Goal: Task Accomplishment & Management: Complete application form

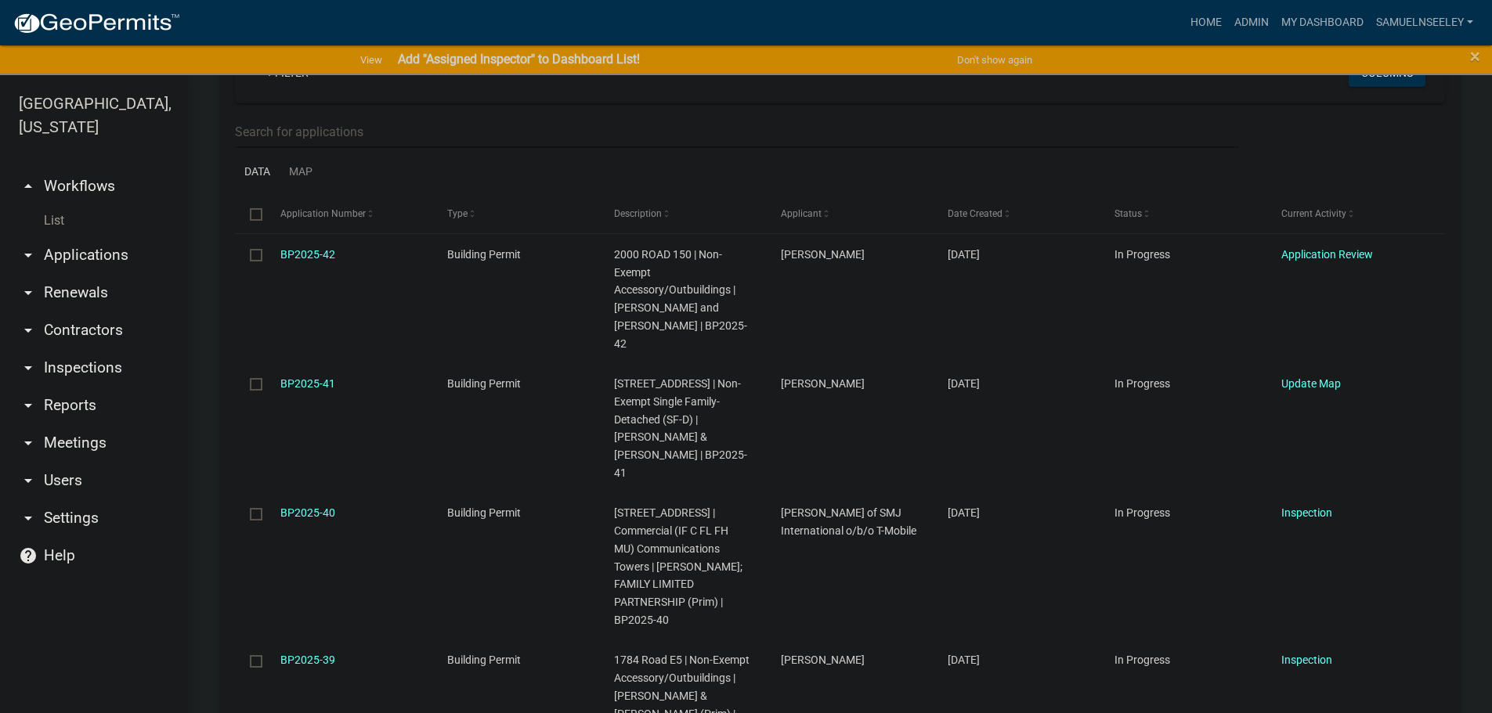
scroll to position [313, 0]
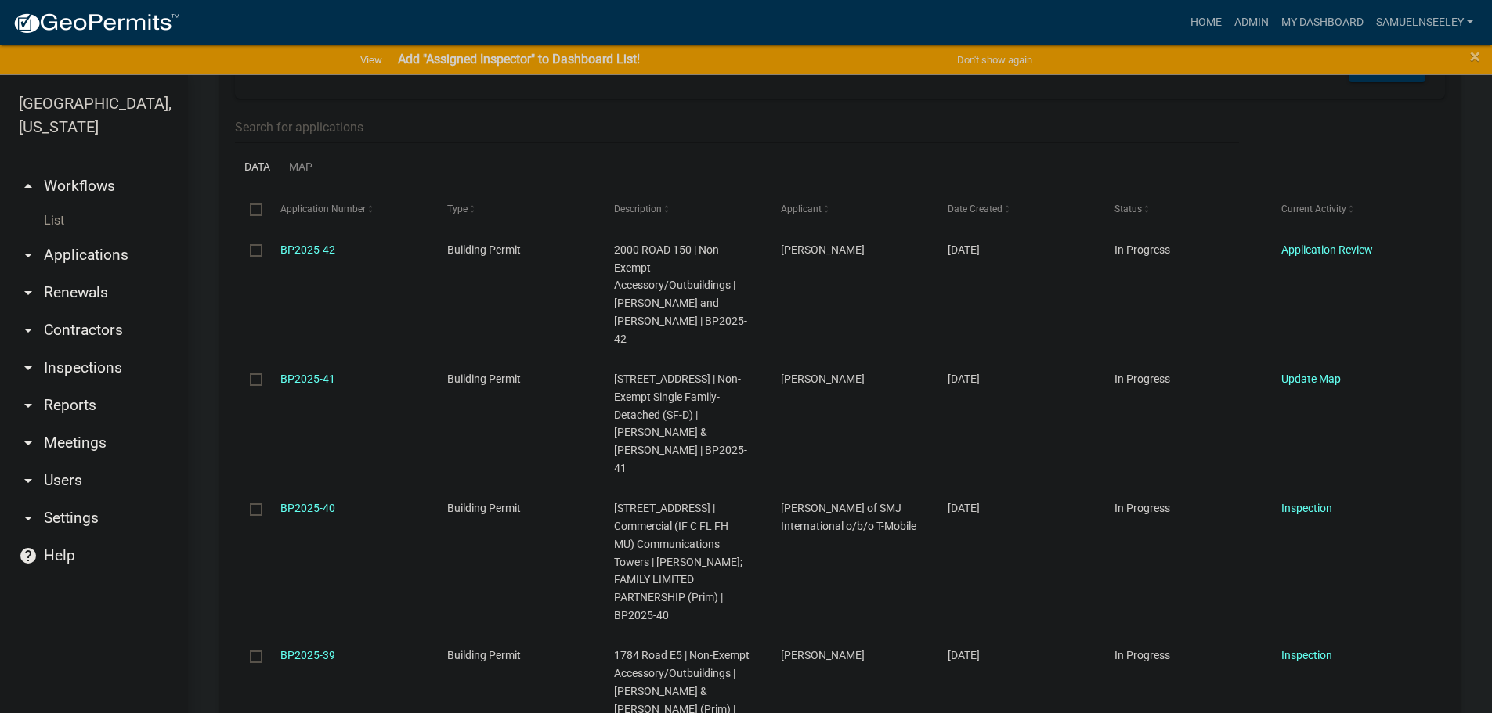
click at [58, 205] on link "List" at bounding box center [94, 220] width 188 height 31
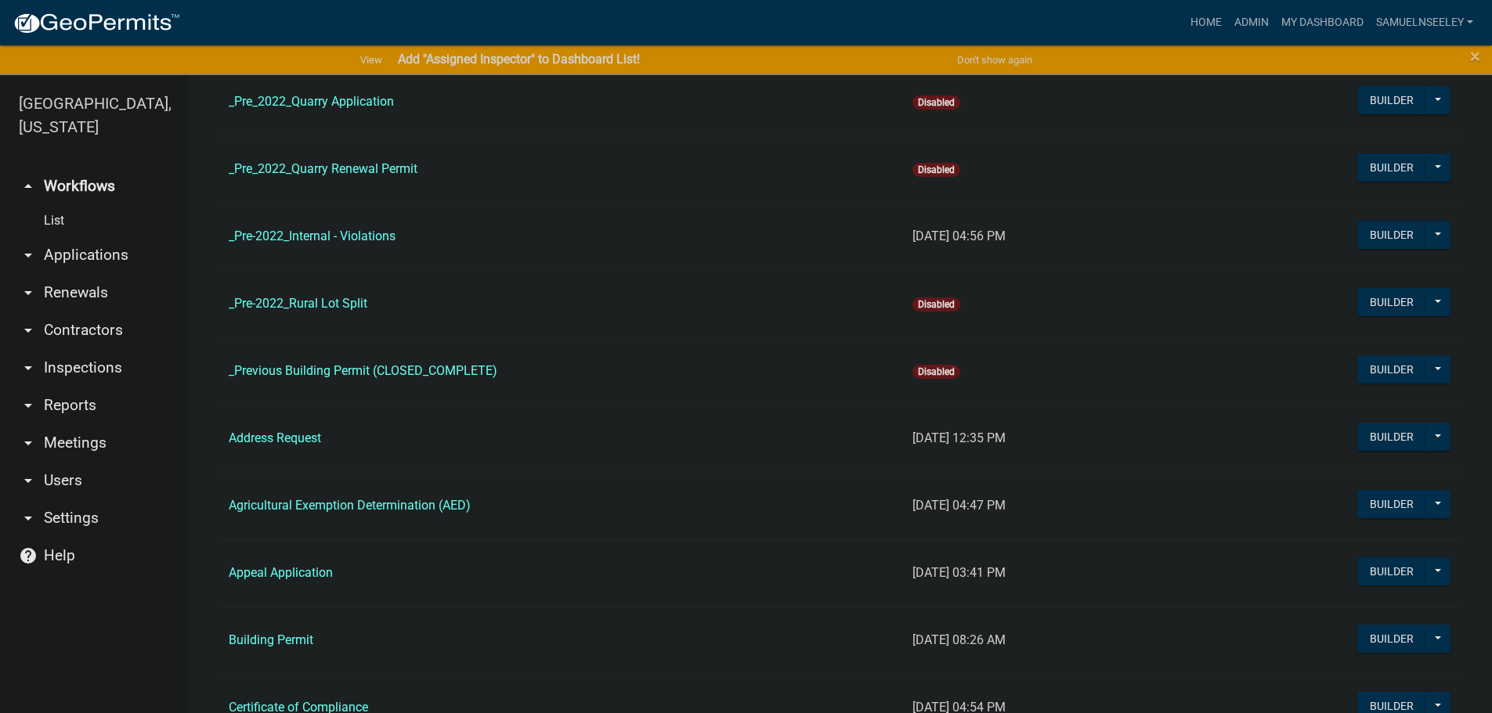
scroll to position [392, 0]
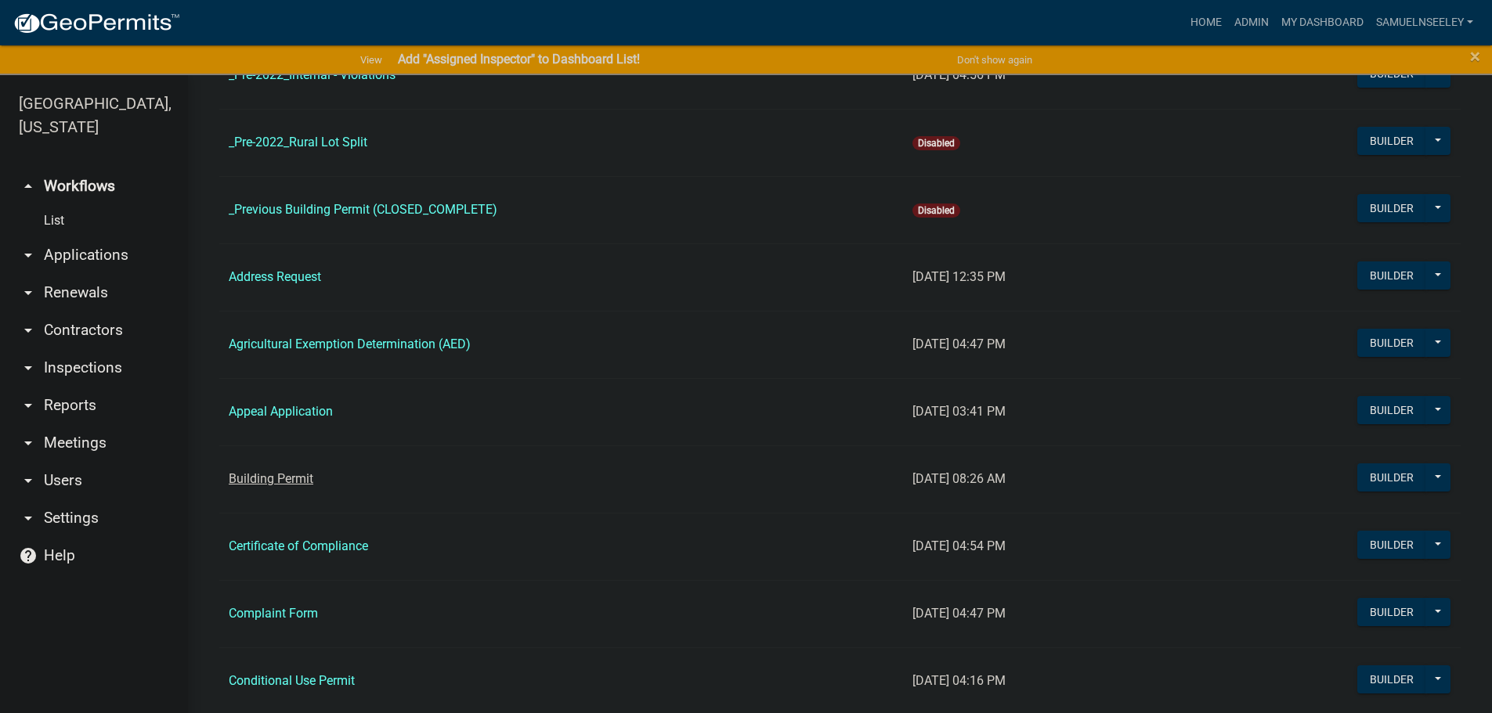
click at [267, 477] on link "Building Permit" at bounding box center [271, 478] width 85 height 15
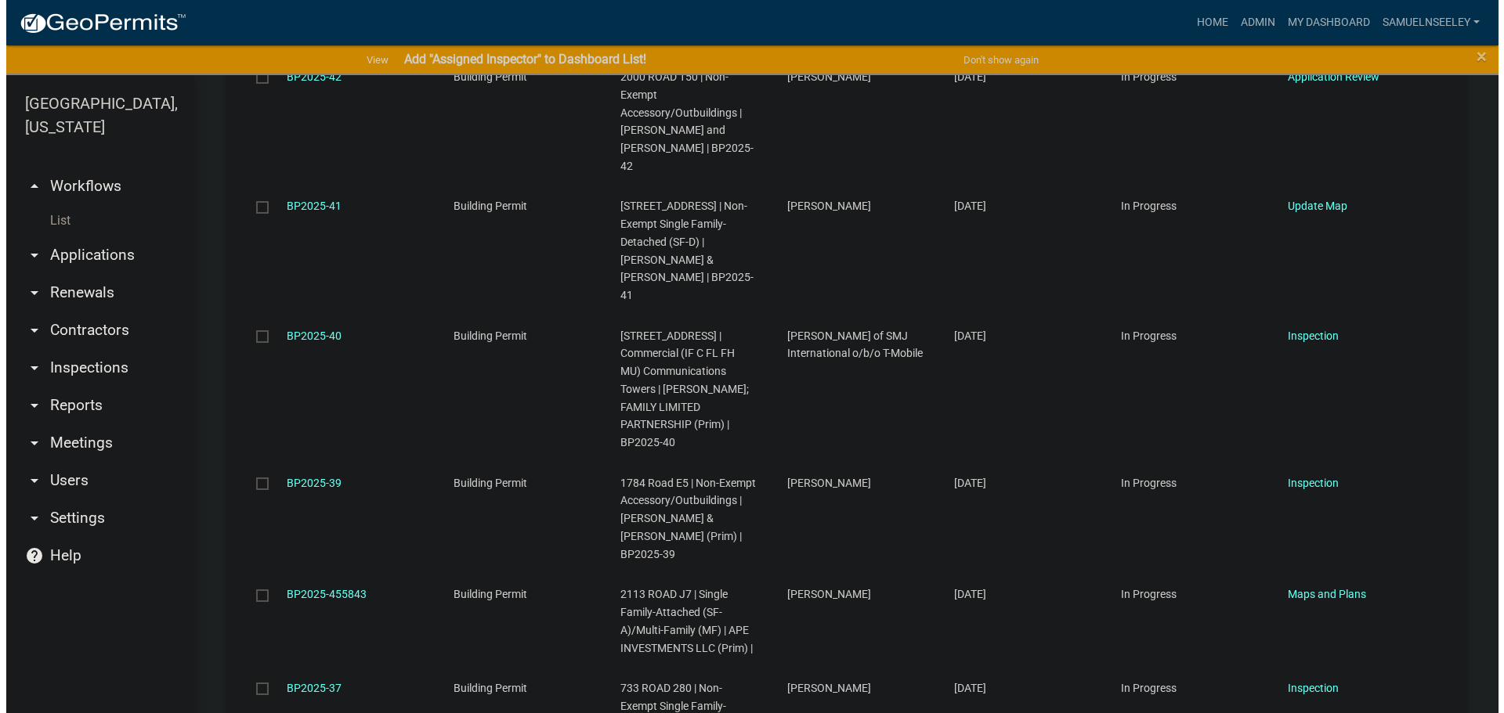
scroll to position [2193, 0]
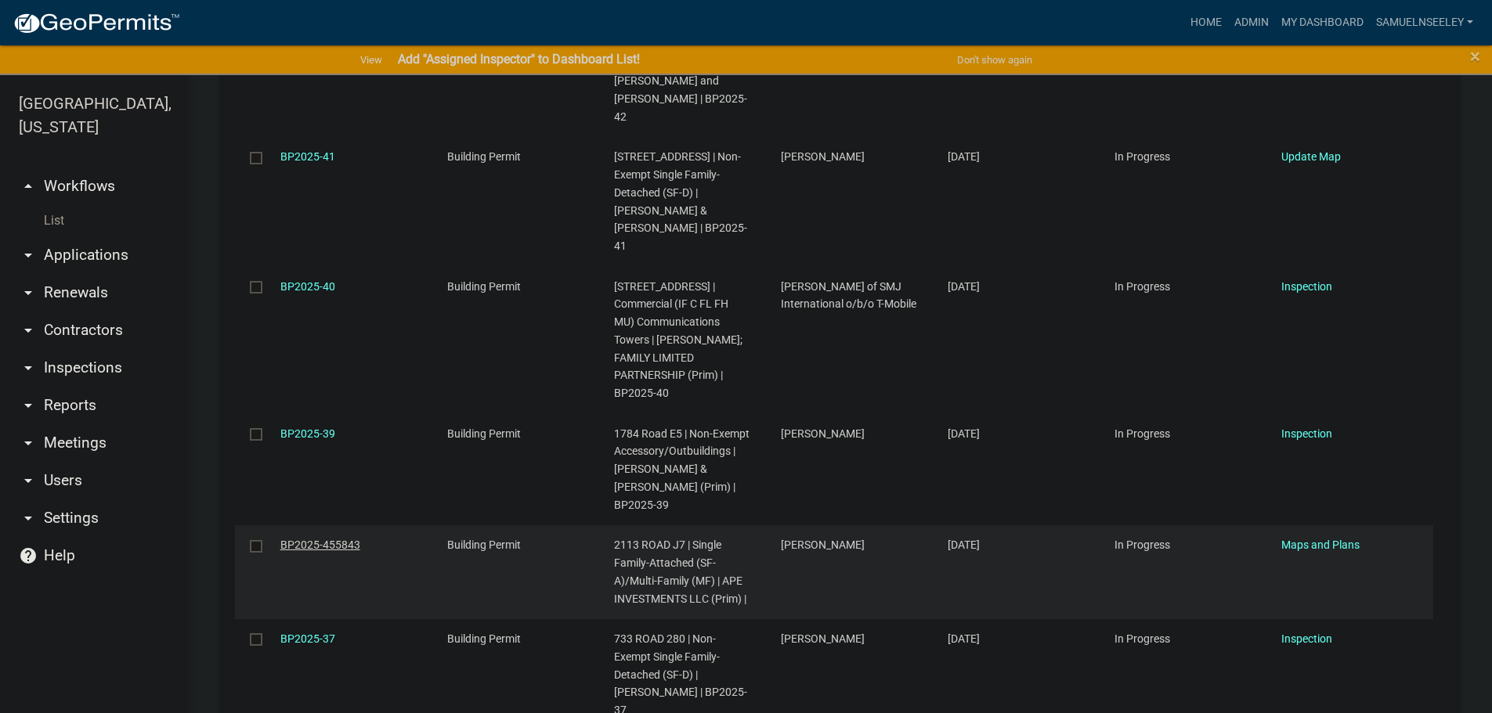
click at [309, 539] on link "BP2025-455843" at bounding box center [320, 545] width 80 height 13
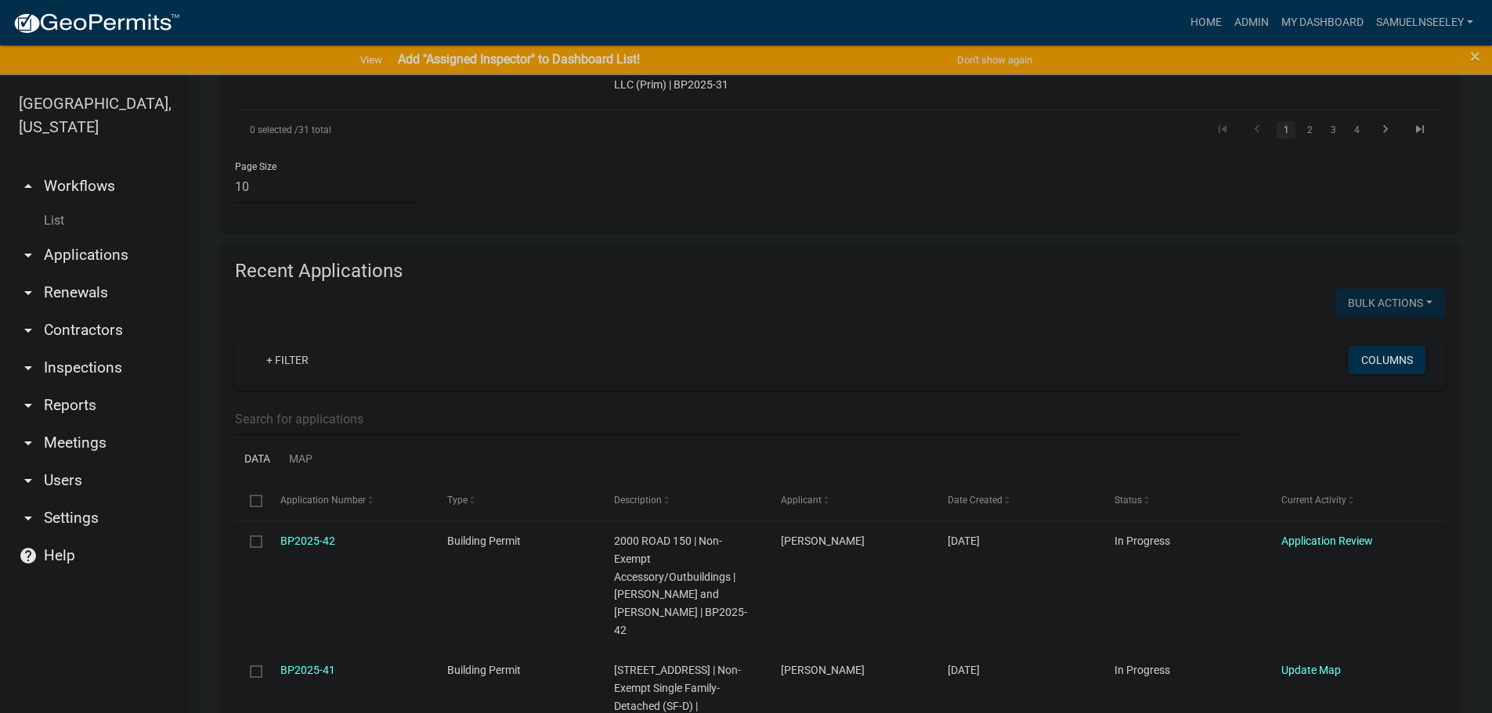
scroll to position [1645, 0]
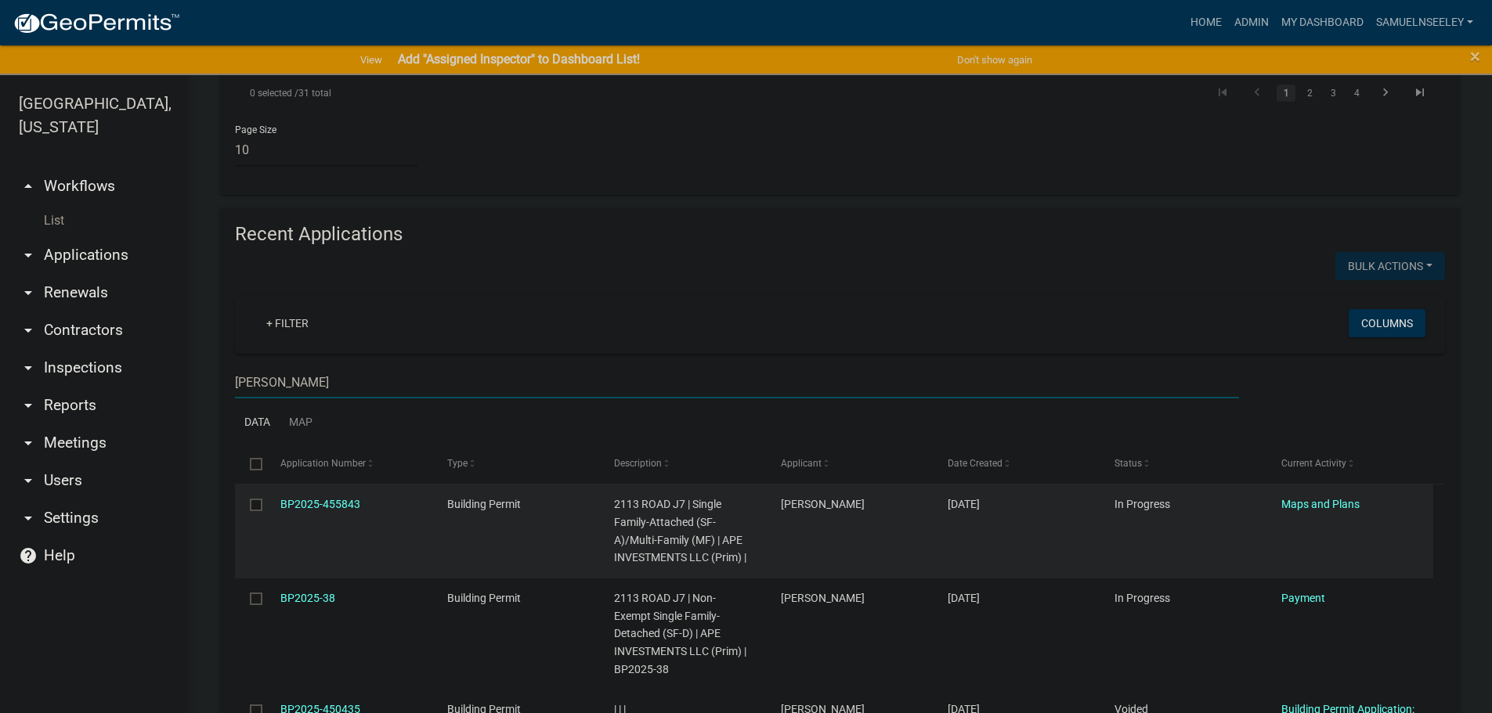
scroll to position [1717, 0]
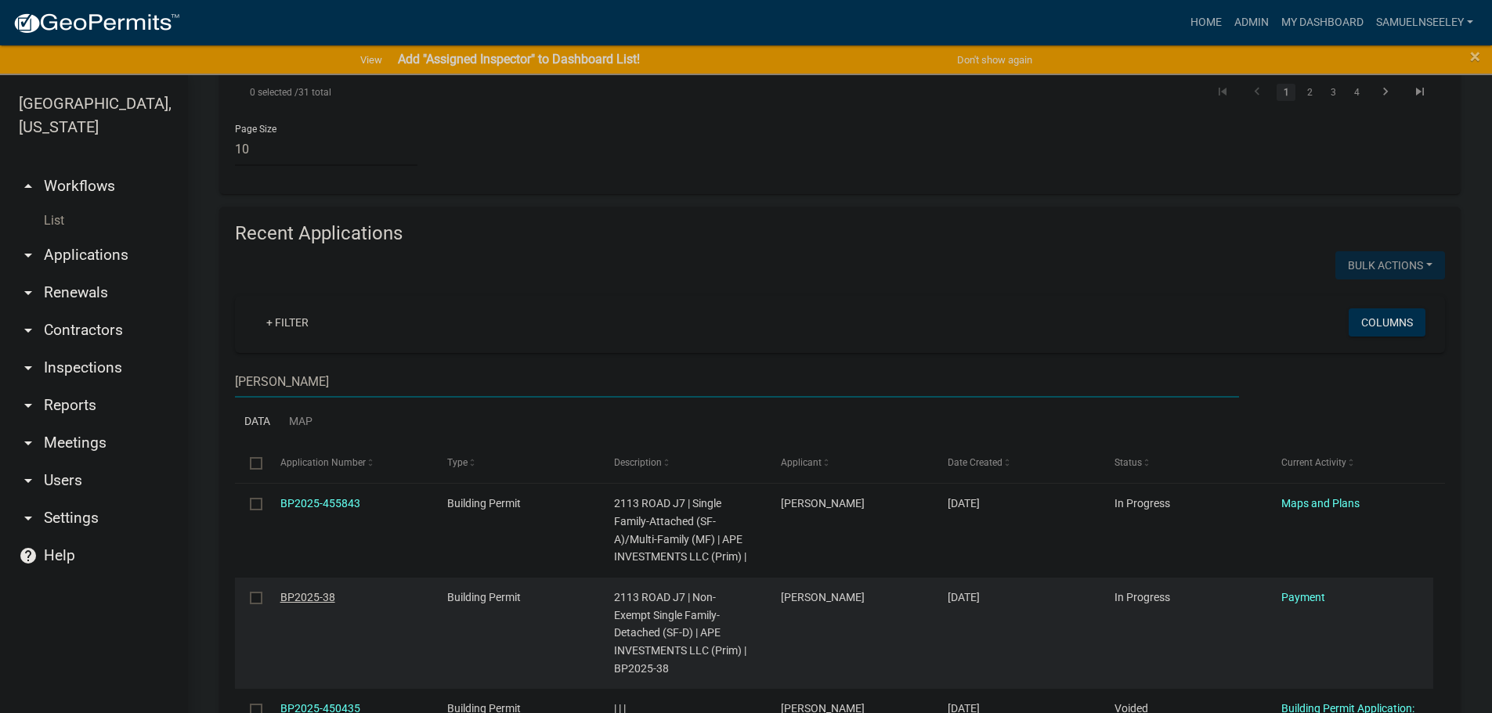
type input "[PERSON_NAME]"
click at [308, 591] on link "BP2025-38" at bounding box center [307, 597] width 55 height 13
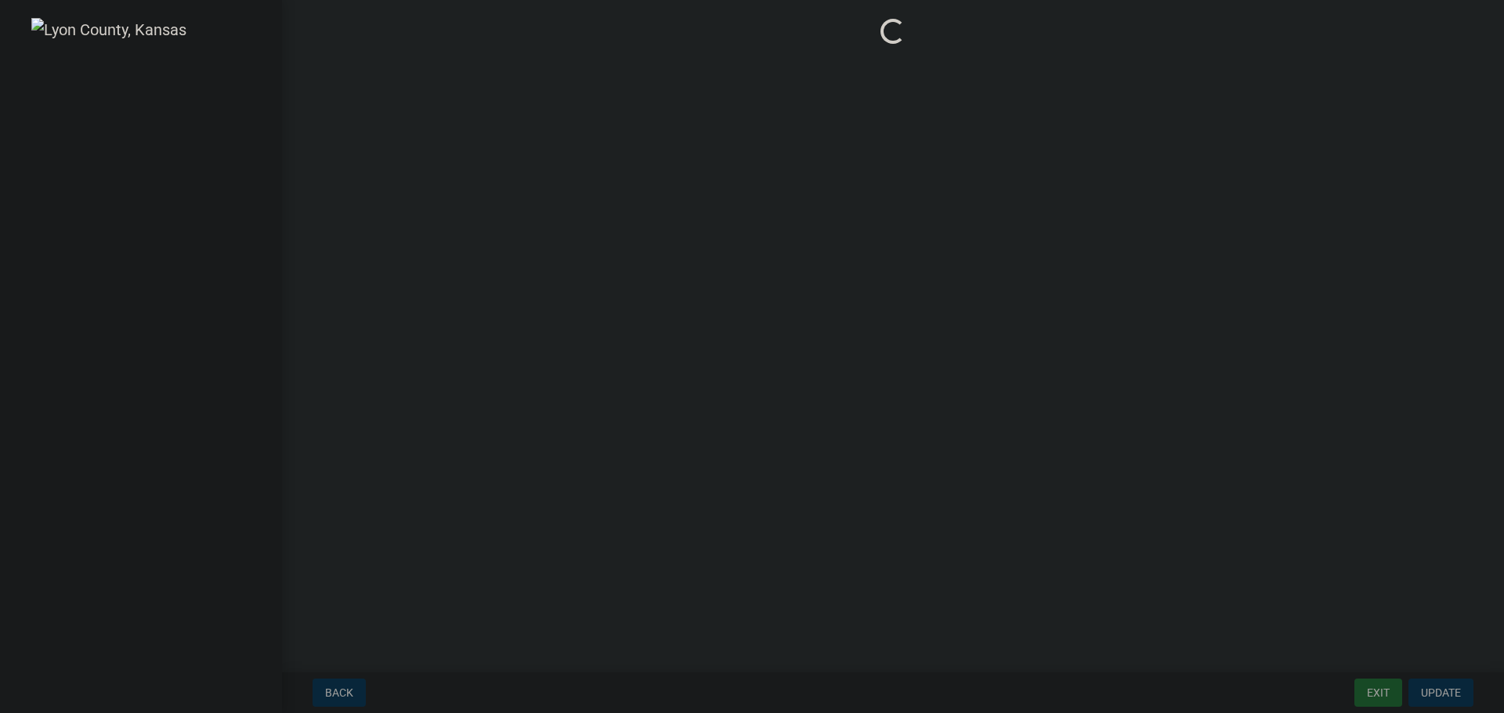
select select "3: 3"
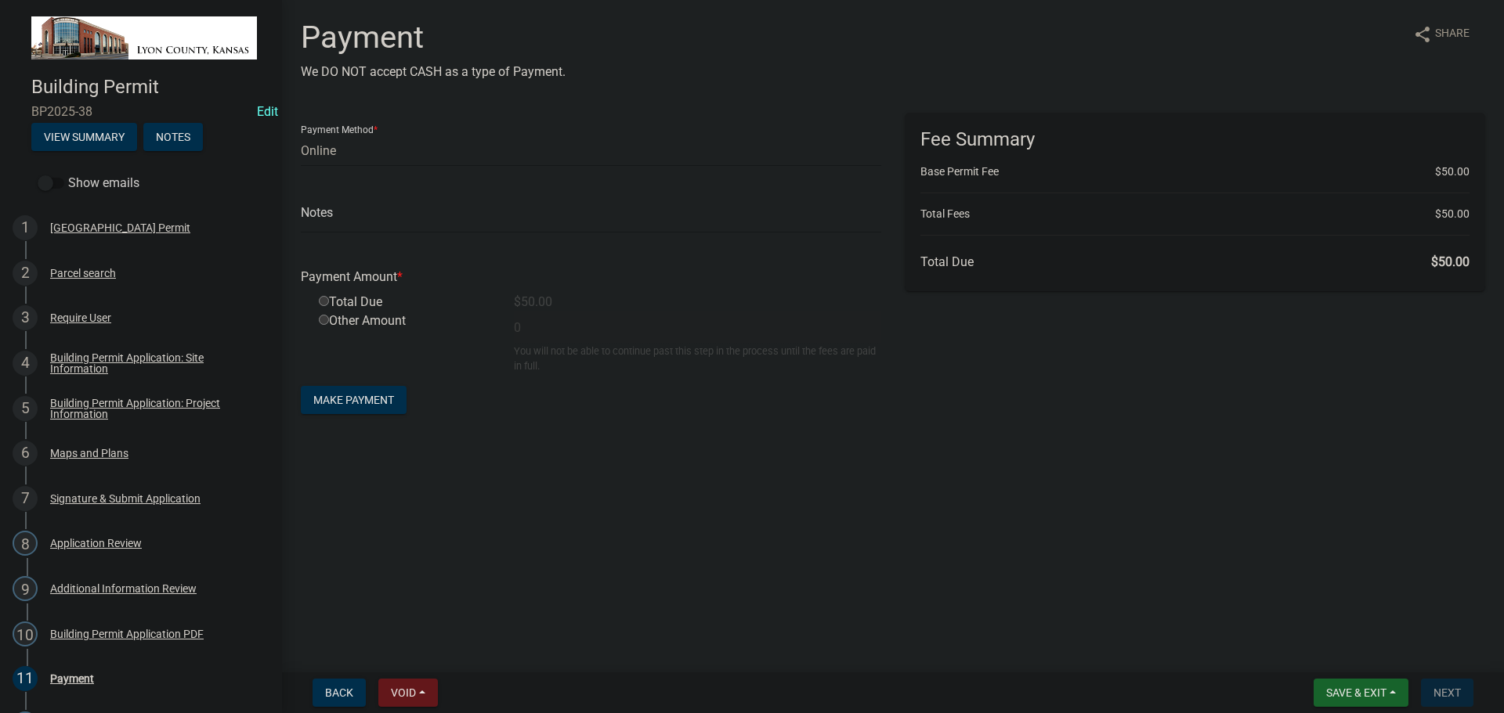
click at [323, 301] on input "radio" at bounding box center [324, 301] width 10 height 10
radio input "true"
type input "50"
click at [346, 153] on select "Credit Card POS Check Cash Online" at bounding box center [591, 151] width 580 height 32
select select "1: 0"
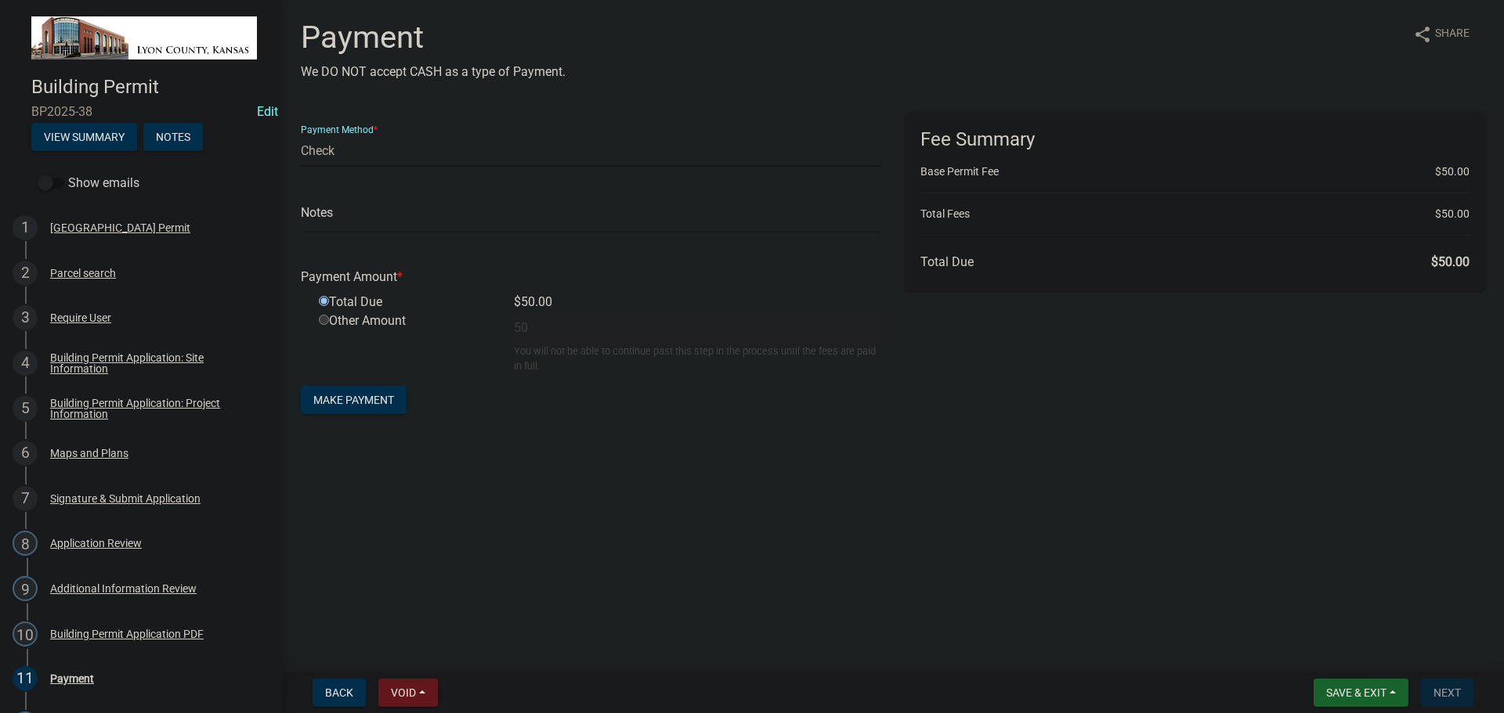
click at [301, 135] on select "Credit Card POS Check Cash Online" at bounding box center [591, 151] width 580 height 32
click at [385, 224] on input "text" at bounding box center [591, 217] width 580 height 32
type input "1011"
click at [361, 403] on span "Make Payment" at bounding box center [353, 400] width 81 height 13
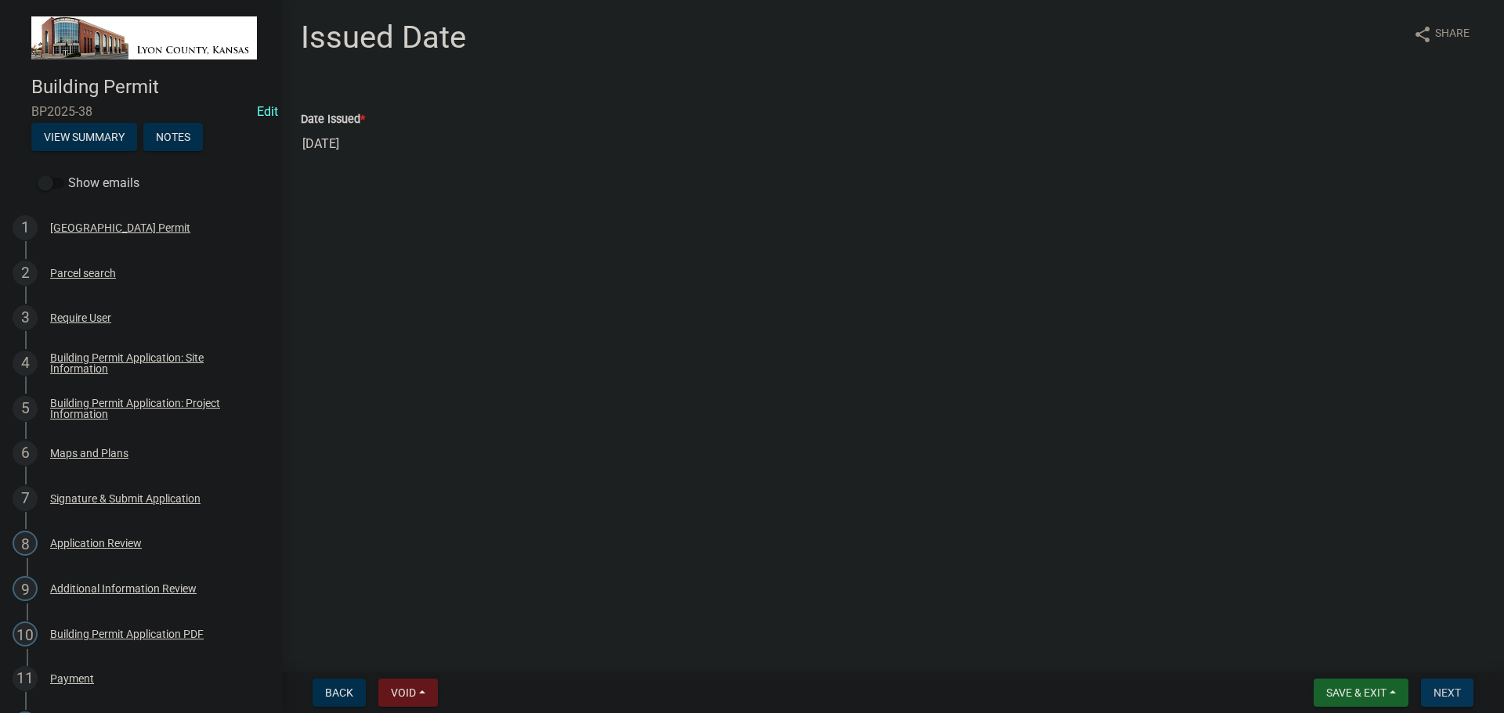
click at [1444, 693] on span "Next" at bounding box center [1446, 693] width 27 height 13
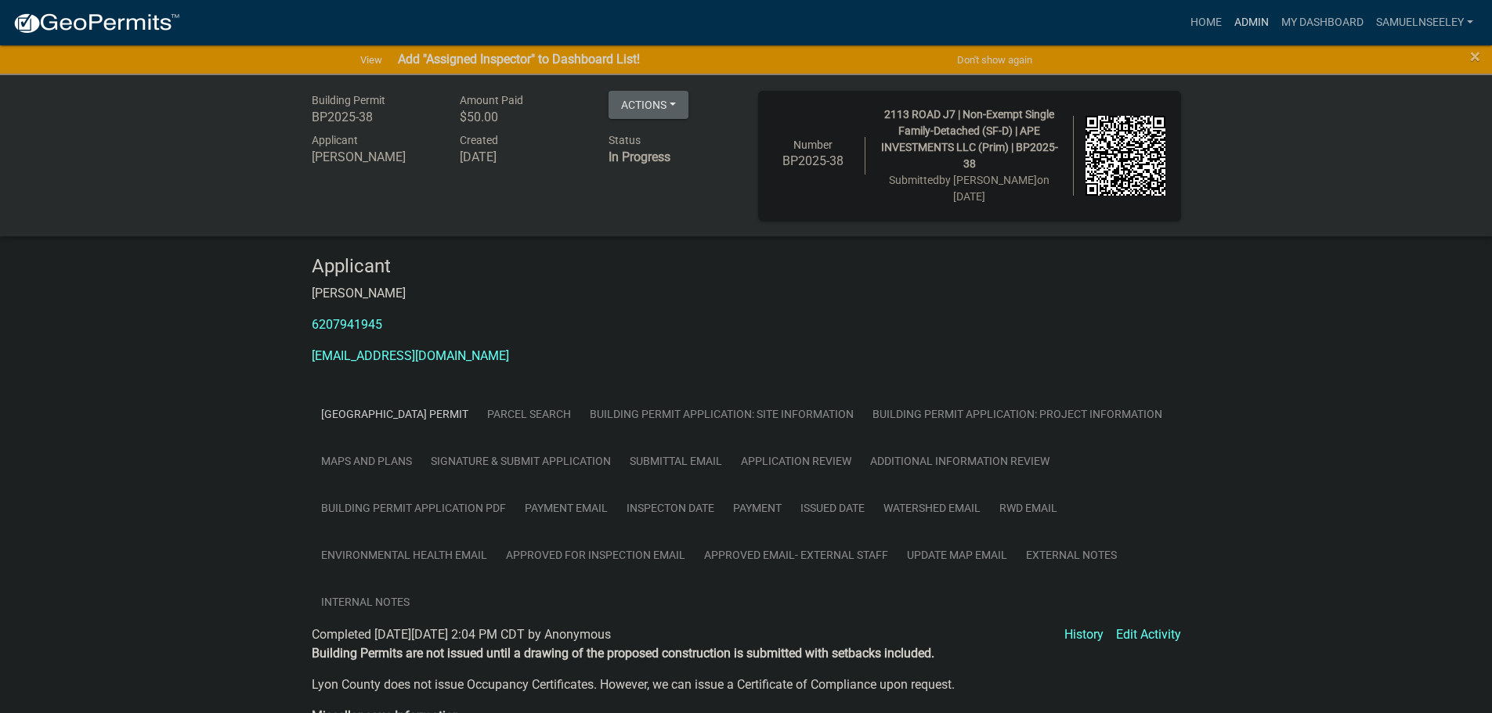
click at [1247, 26] on link "Admin" at bounding box center [1251, 23] width 47 height 30
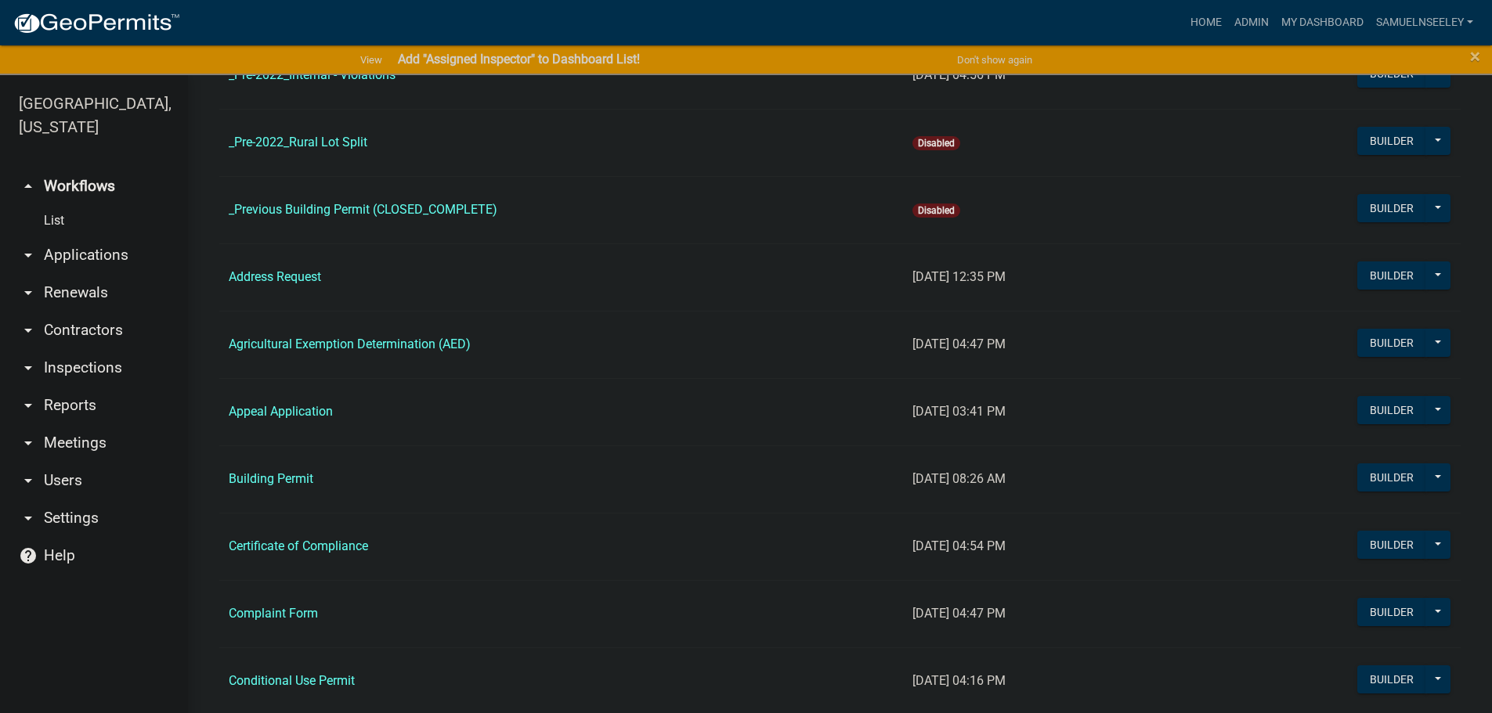
scroll to position [313, 0]
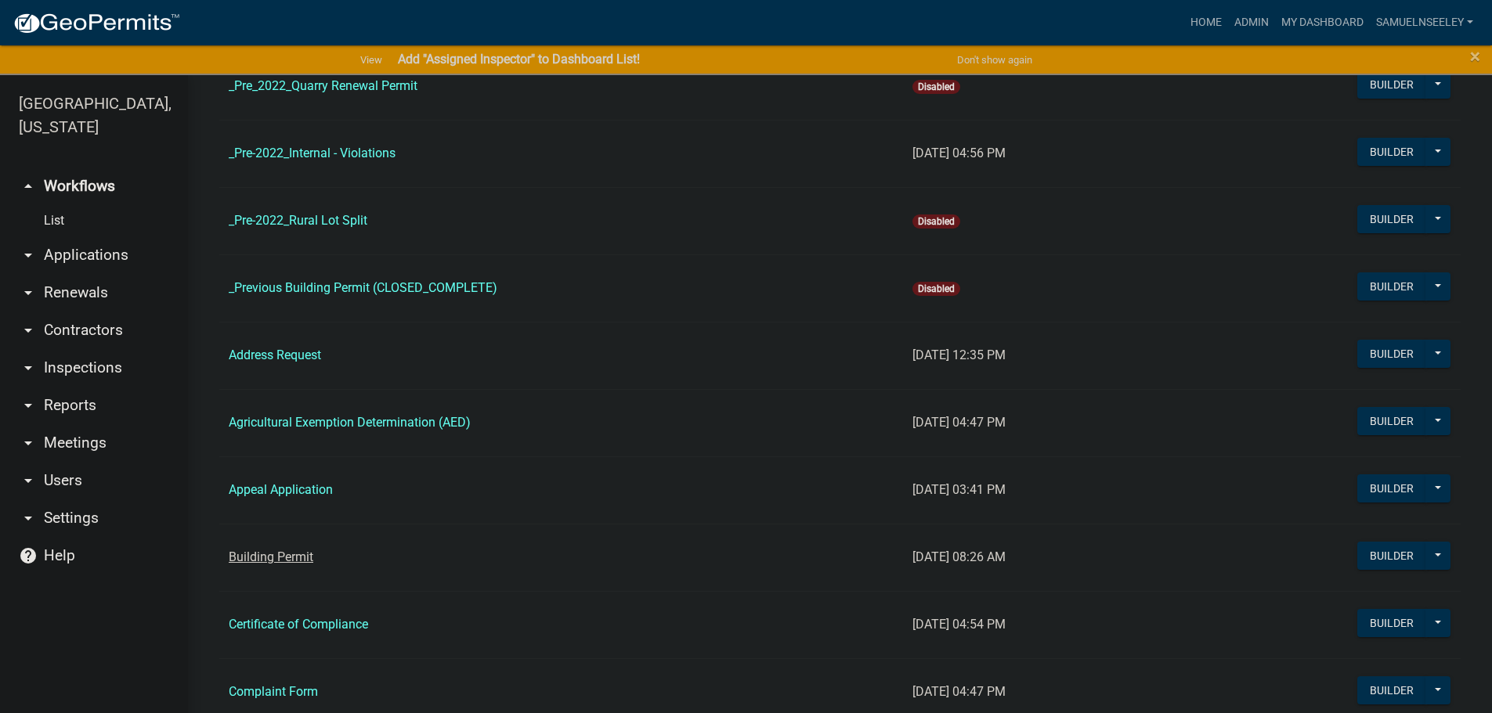
click at [292, 555] on link "Building Permit" at bounding box center [271, 557] width 85 height 15
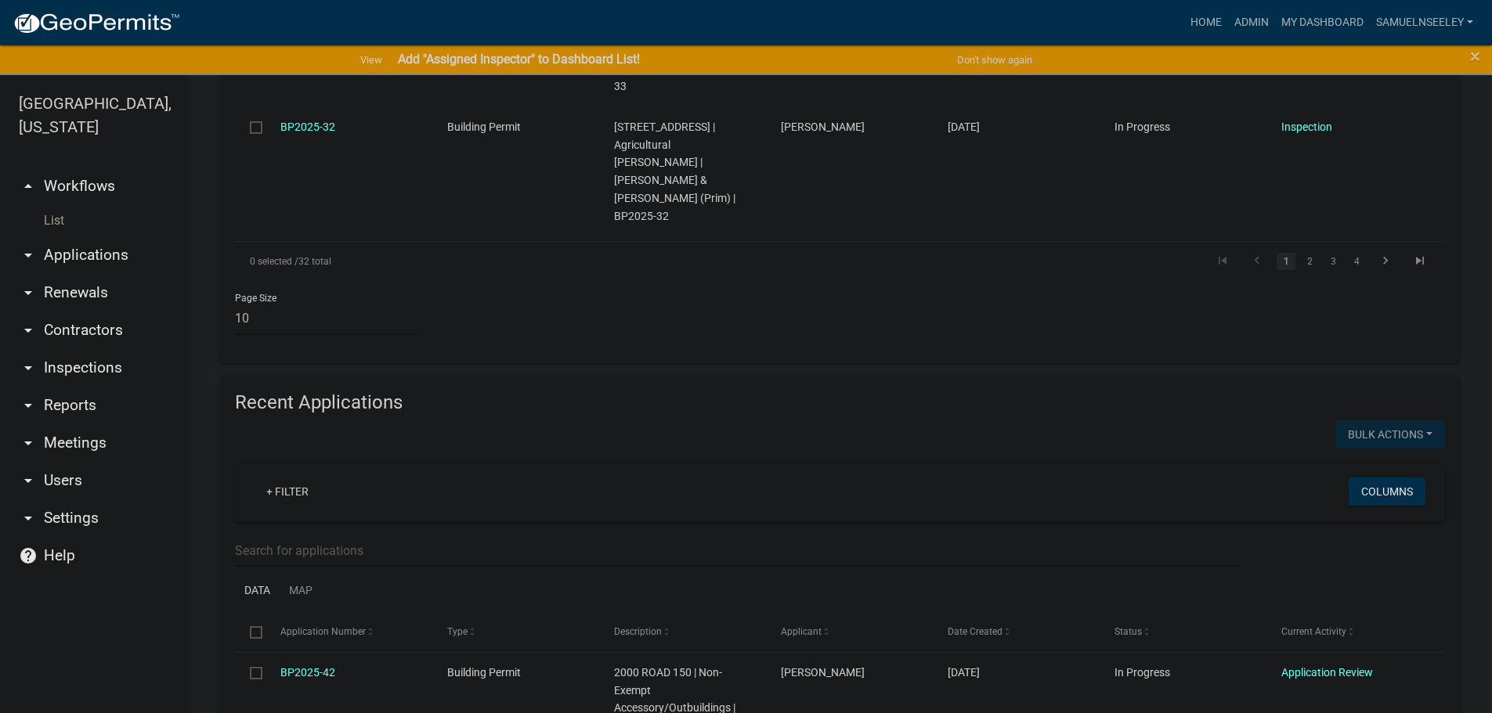
scroll to position [1566, 0]
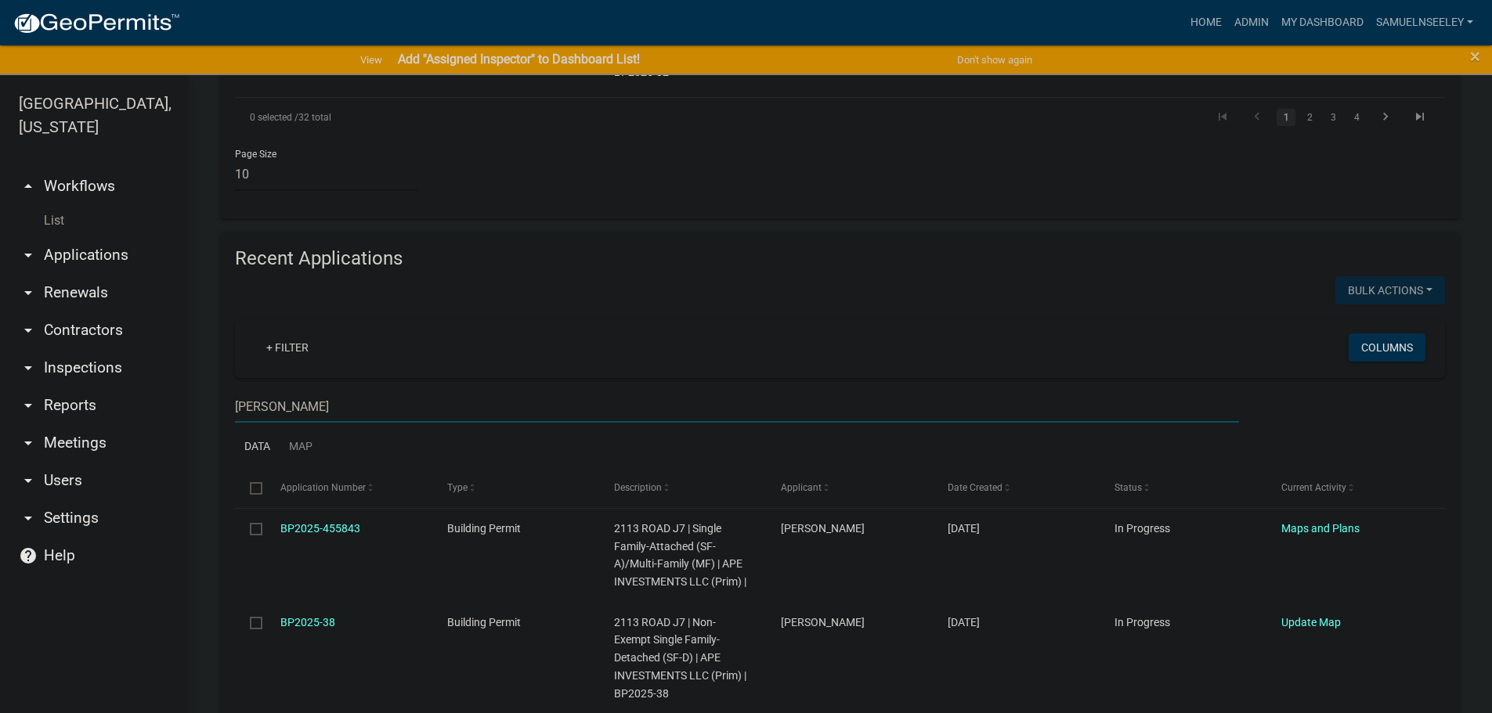
scroll to position [1723, 0]
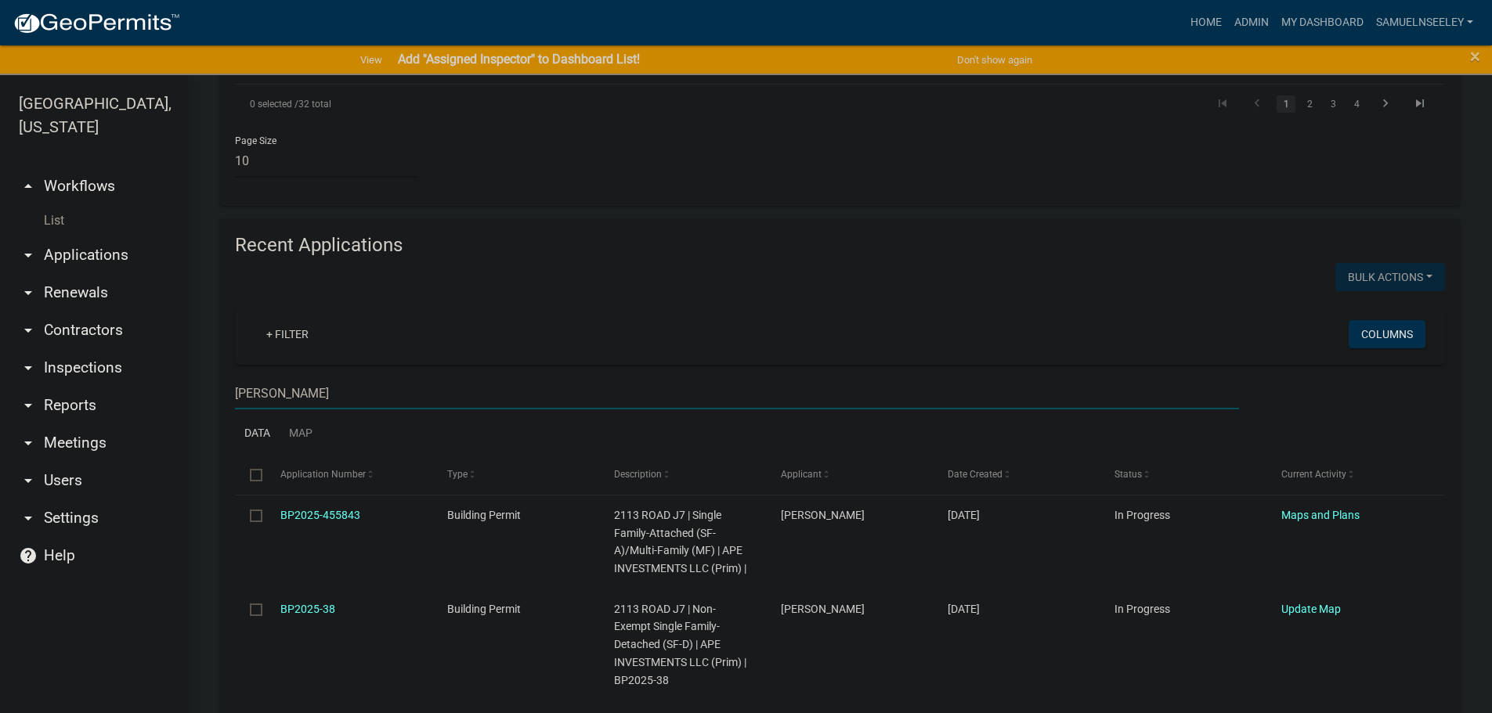
type input "[PERSON_NAME]"
